Goal: Find specific page/section: Find specific page/section

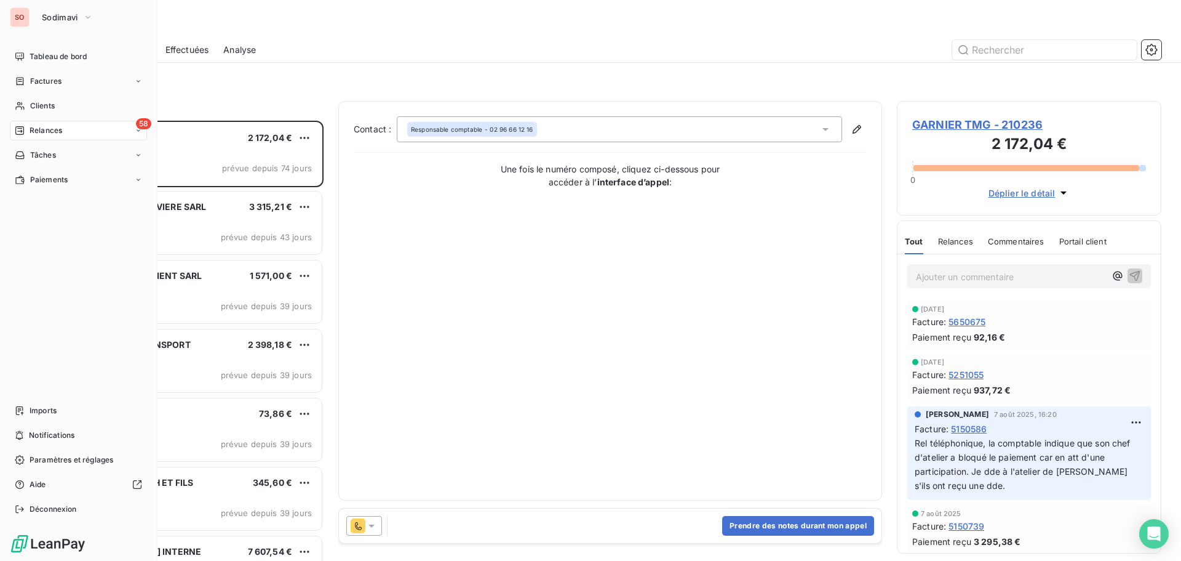
scroll to position [431, 255]
click at [49, 56] on span "Tableau de bord" at bounding box center [58, 56] width 57 height 11
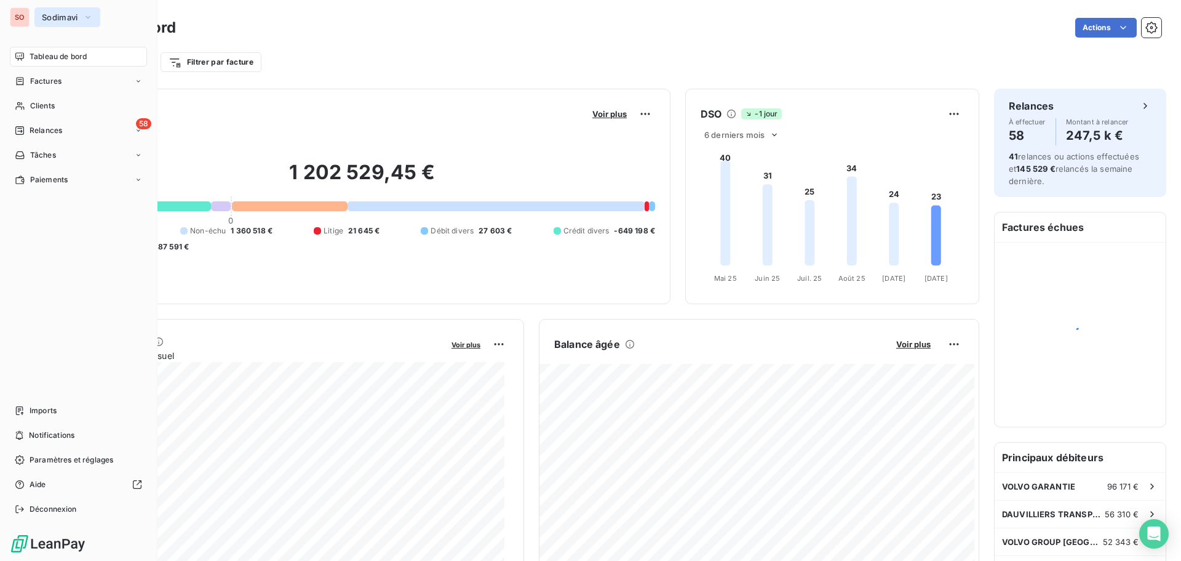
click at [59, 14] on span "Sodimavi" at bounding box center [60, 17] width 36 height 10
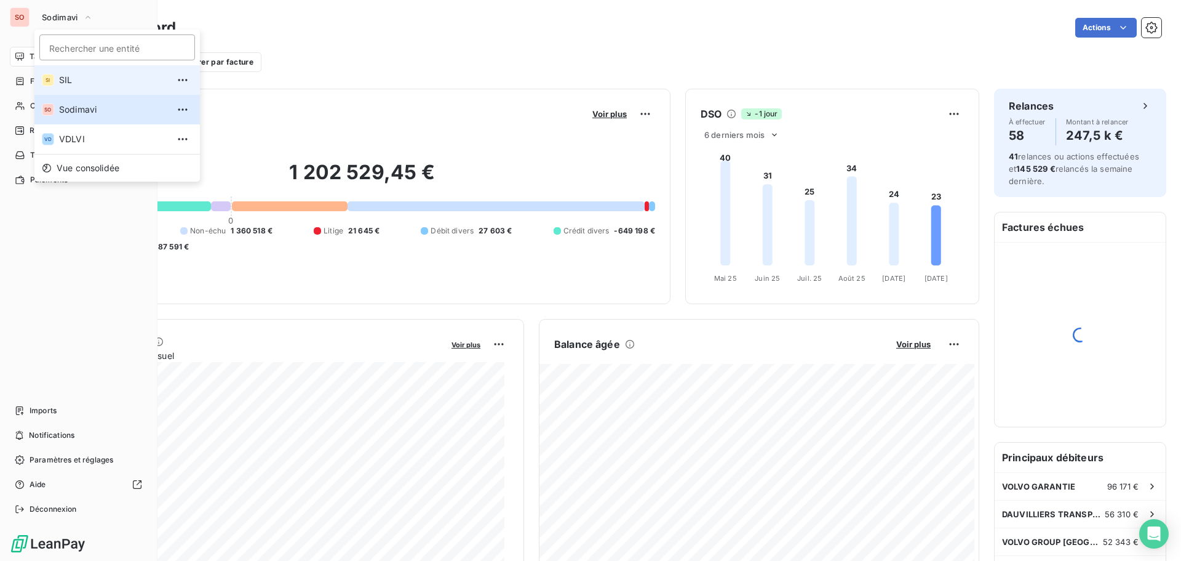
click at [65, 79] on span "SIL" at bounding box center [113, 80] width 109 height 12
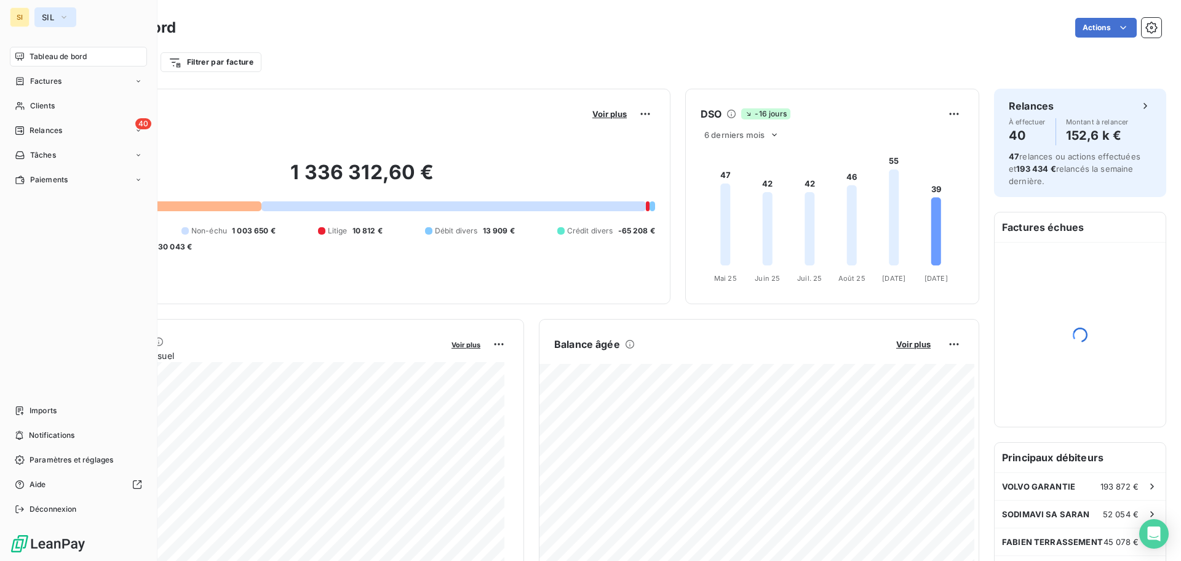
click at [57, 14] on button "SIL" at bounding box center [55, 17] width 42 height 20
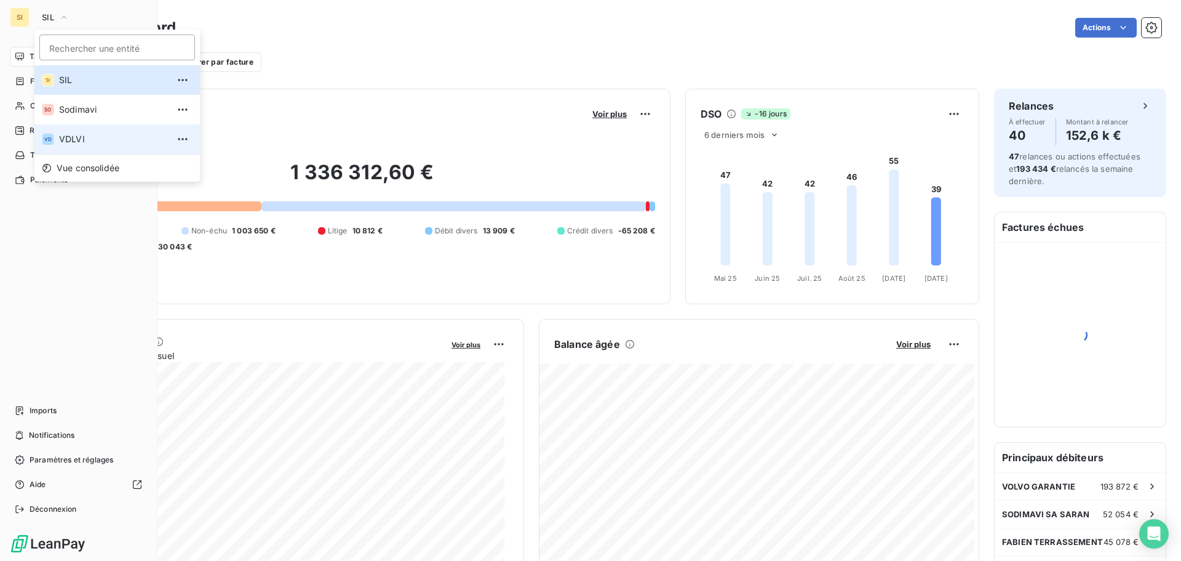
click at [63, 140] on span "VDLVI" at bounding box center [113, 139] width 109 height 12
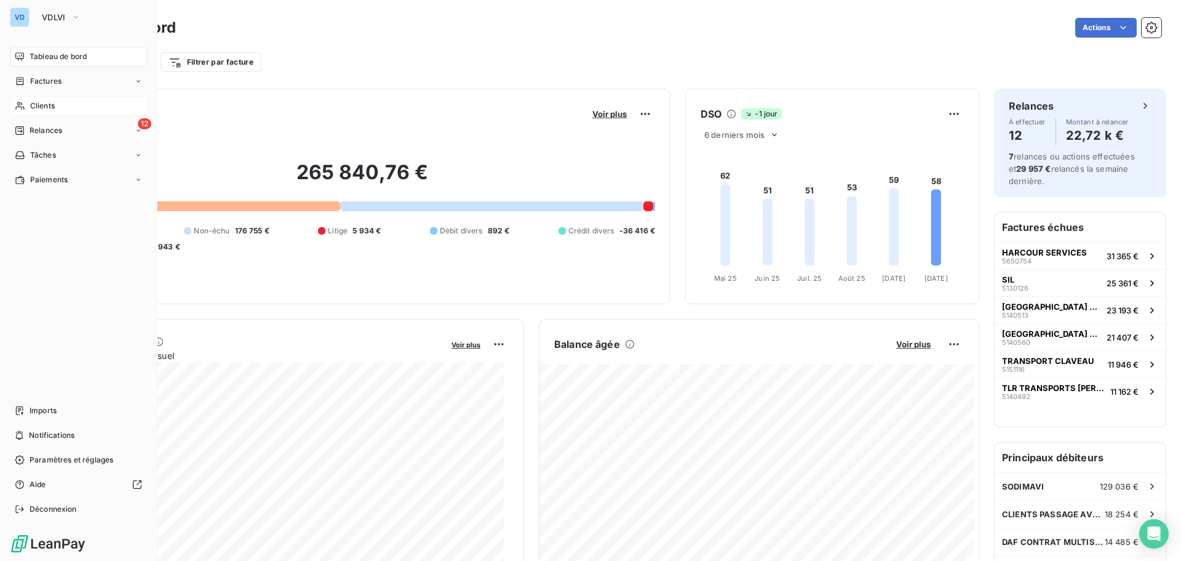
click at [43, 103] on span "Clients" at bounding box center [42, 105] width 25 height 11
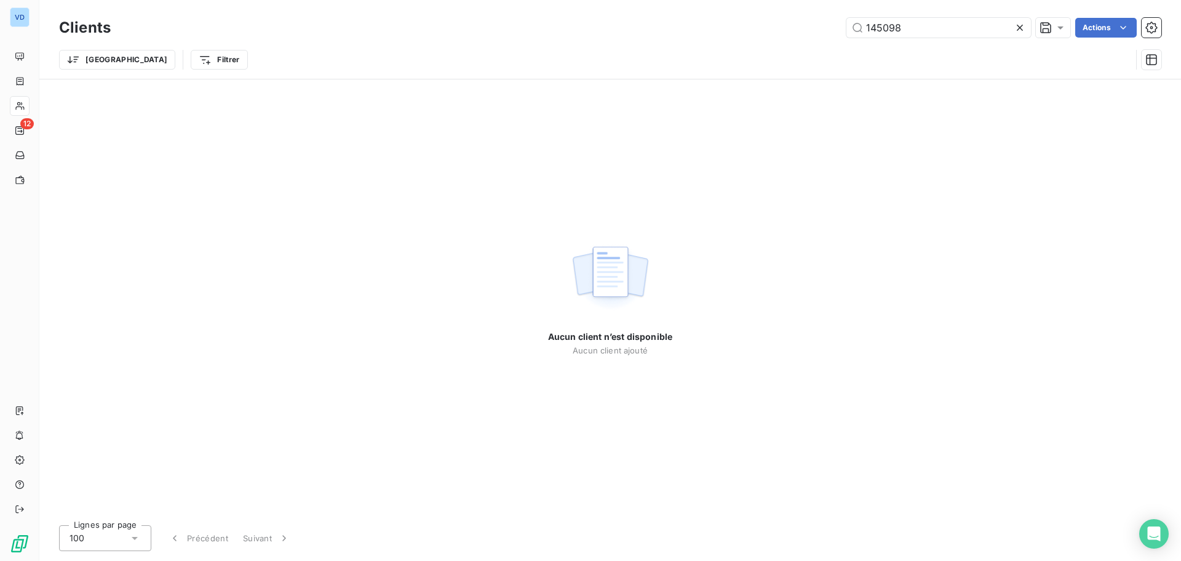
drag, startPoint x: 919, startPoint y: 30, endPoint x: 788, endPoint y: 27, distance: 131.1
click at [788, 27] on div "145098 Actions" at bounding box center [644, 28] width 1036 height 20
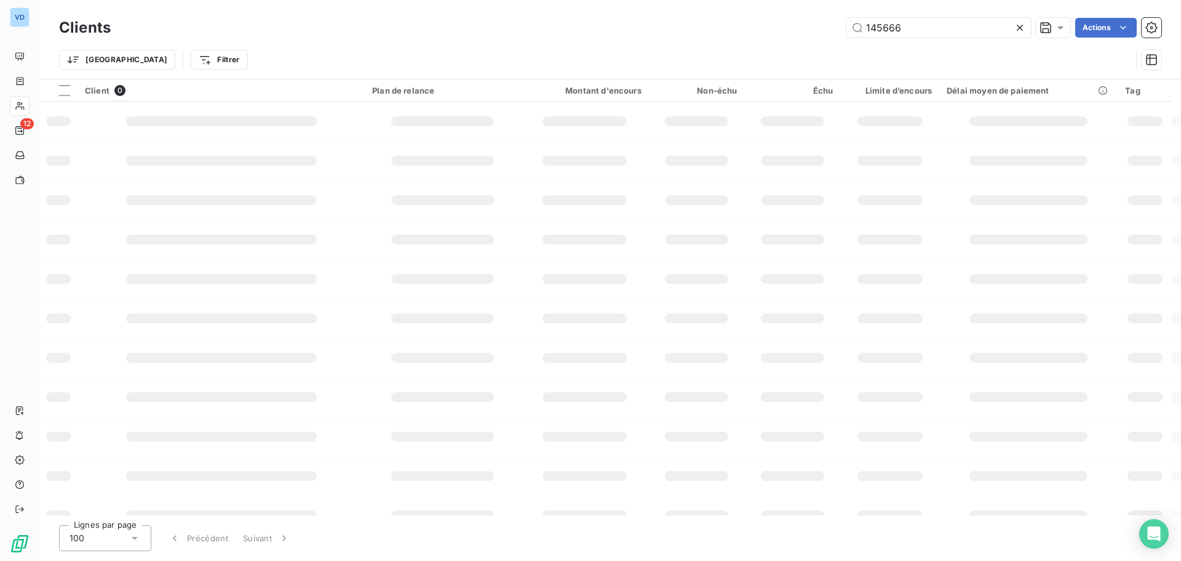
type input "145666"
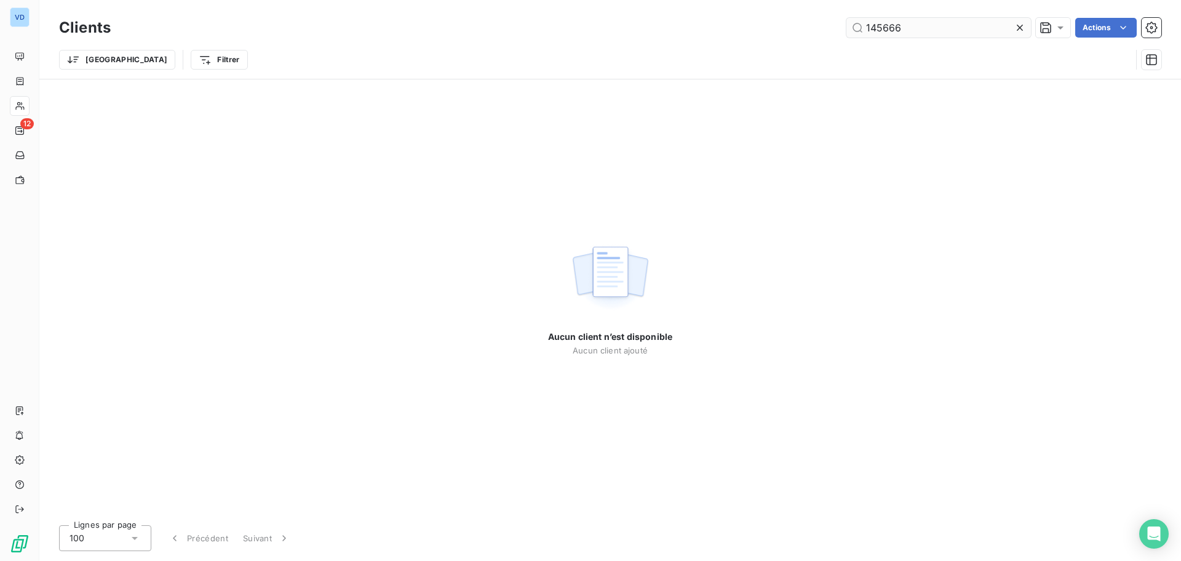
click at [1018, 26] on icon at bounding box center [1020, 28] width 6 height 6
